Goal: Navigation & Orientation: Find specific page/section

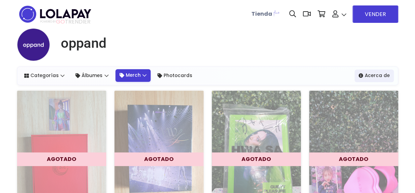
click at [131, 79] on link "Merch" at bounding box center [133, 75] width 36 height 12
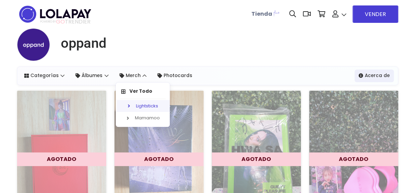
click at [135, 109] on link "Lightsticks" at bounding box center [144, 106] width 54 height 12
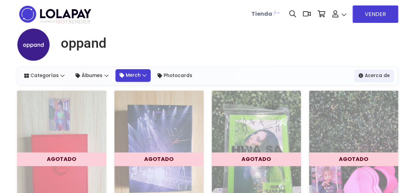
click at [138, 75] on link "Merch" at bounding box center [133, 75] width 36 height 12
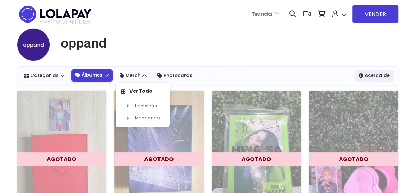
click at [94, 77] on link "Álbumes" at bounding box center [91, 75] width 41 height 12
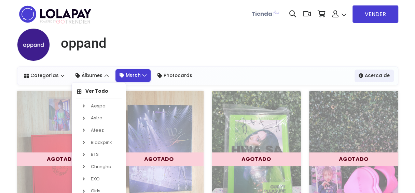
click at [122, 80] on link "Merch" at bounding box center [133, 75] width 36 height 12
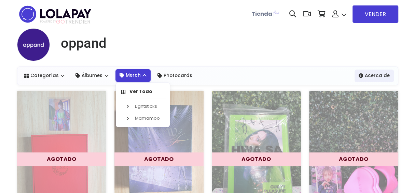
click at [125, 79] on link "Merch" at bounding box center [133, 75] width 36 height 12
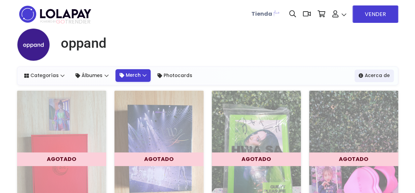
click at [129, 78] on link "Merch" at bounding box center [133, 75] width 36 height 12
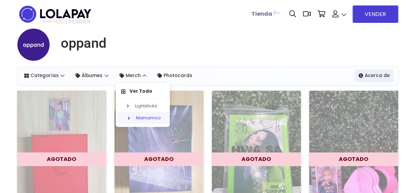
click at [140, 115] on link "Mamamoo" at bounding box center [144, 118] width 54 height 12
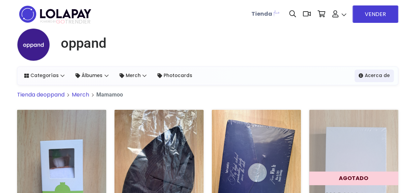
drag, startPoint x: 96, startPoint y: 78, endPoint x: 91, endPoint y: 73, distance: 7.5
click at [96, 78] on link "Álbumes" at bounding box center [91, 76] width 41 height 12
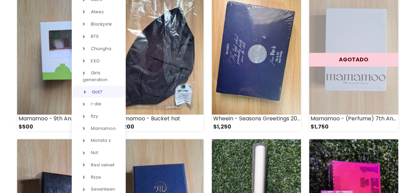
scroll to position [137, 0]
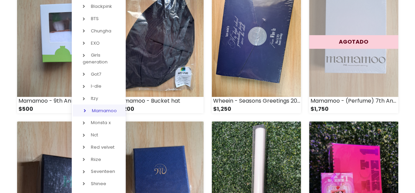
click at [101, 113] on link "Mamamoo" at bounding box center [100, 110] width 54 height 12
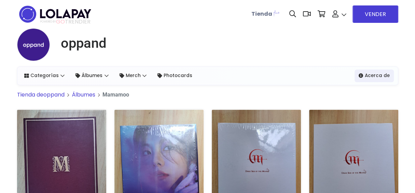
click at [265, 81] on div "Álbumes Ver Todo Aespa Astro Ver Todo" at bounding box center [211, 76] width 281 height 12
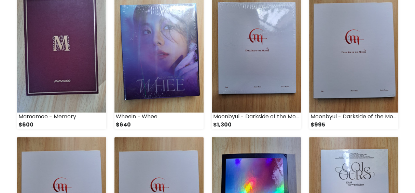
scroll to position [138, 0]
